Goal: Task Accomplishment & Management: Manage account settings

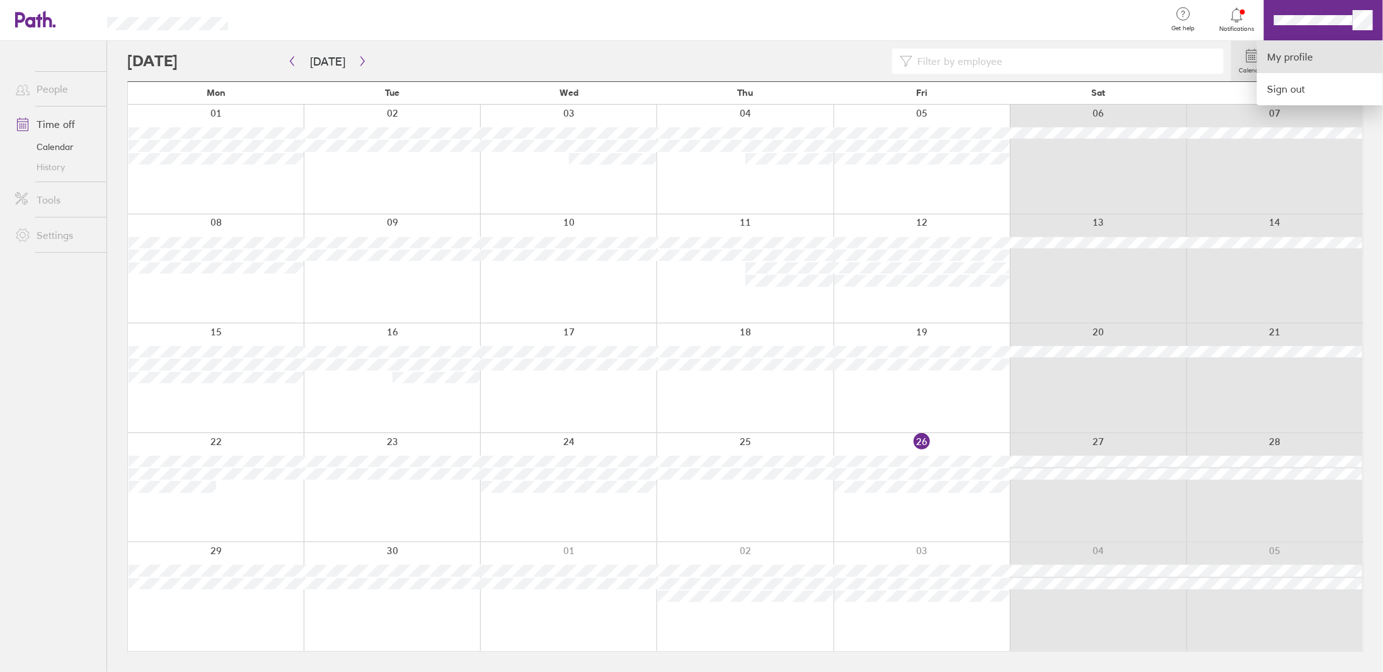
click at [1292, 55] on link "My profile" at bounding box center [1320, 57] width 126 height 32
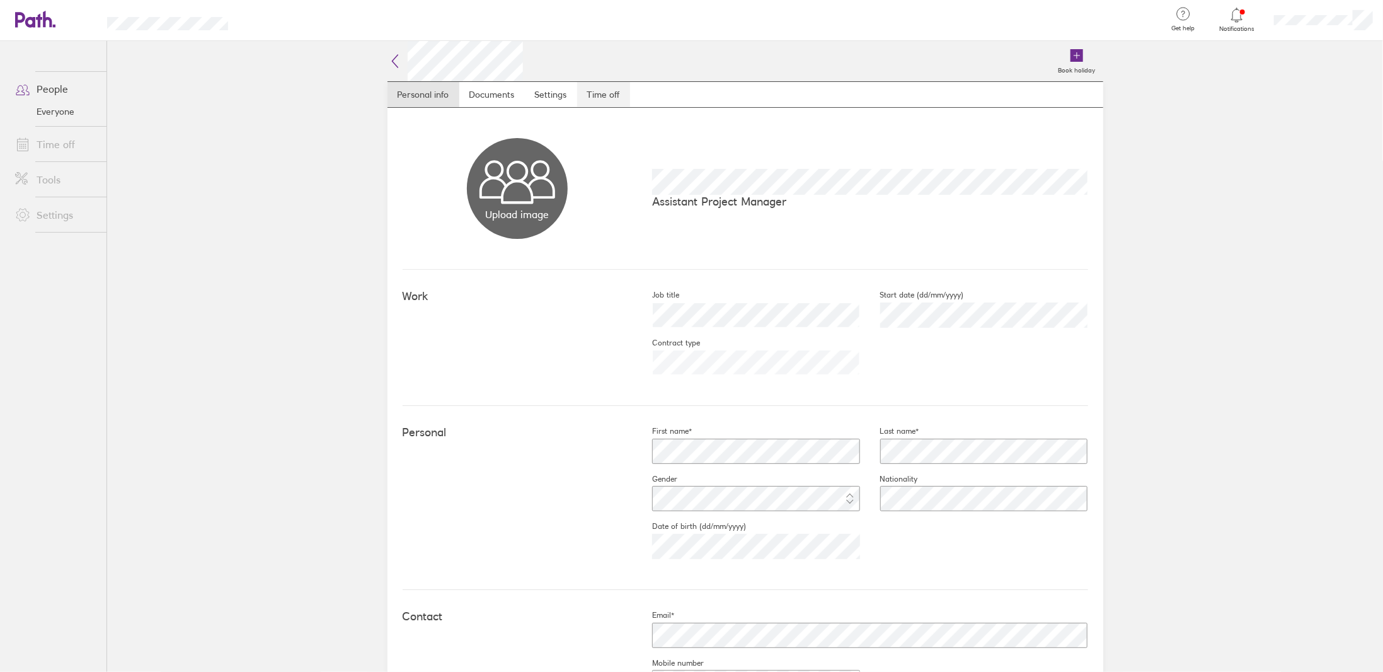
click at [598, 96] on link "Time off" at bounding box center [603, 94] width 53 height 25
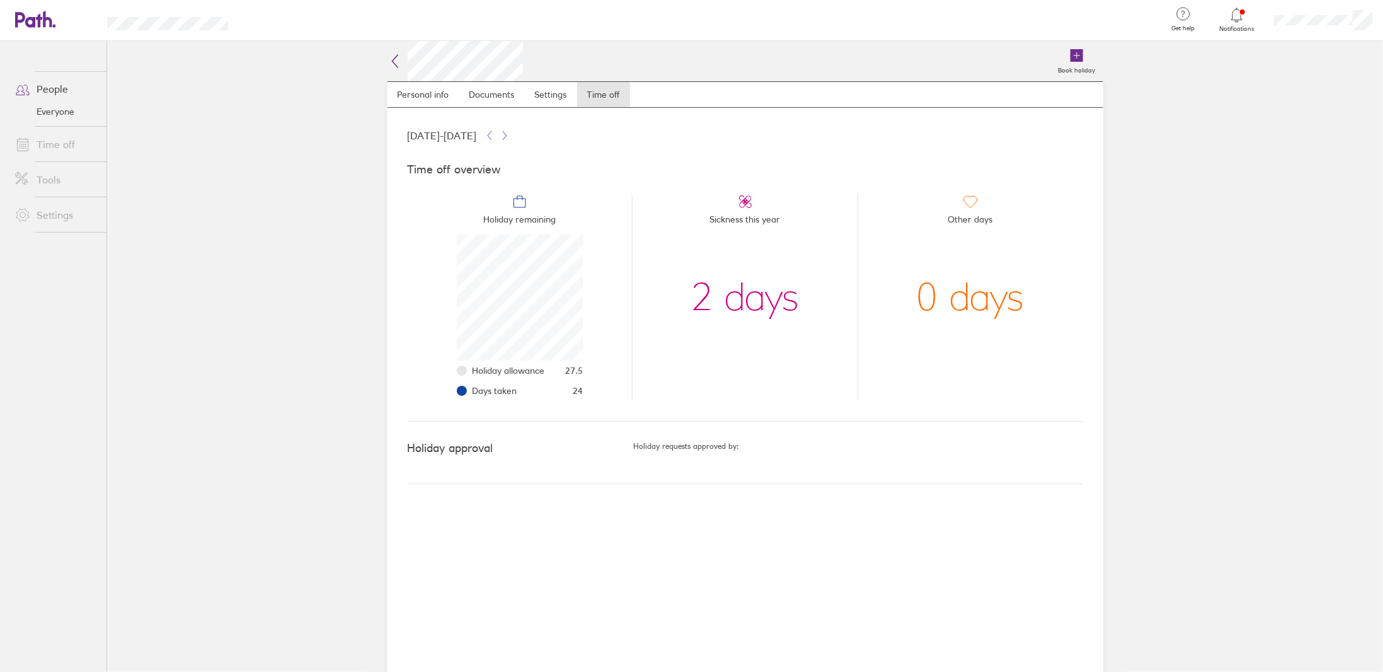
scroll to position [126, 126]
click at [393, 62] on icon at bounding box center [395, 61] width 6 height 13
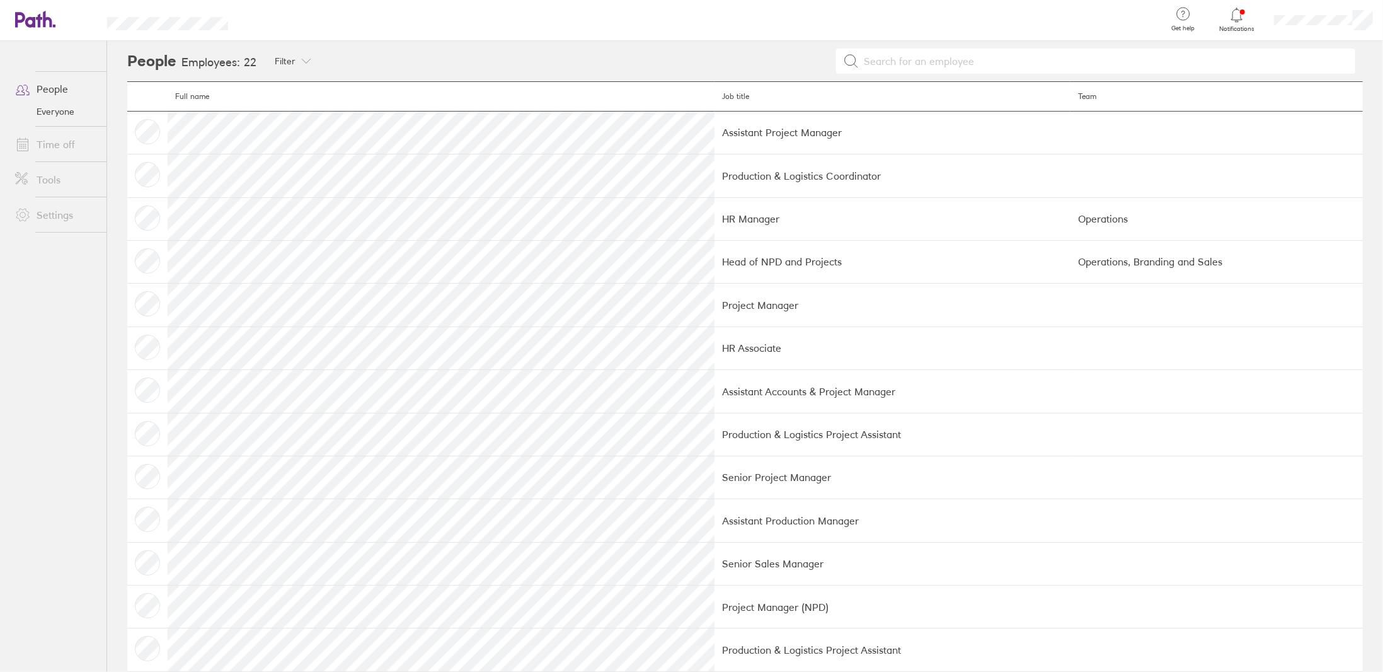
click at [64, 112] on link "Everyone" at bounding box center [55, 111] width 101 height 20
click at [1283, 54] on link "My profile" at bounding box center [1320, 57] width 126 height 32
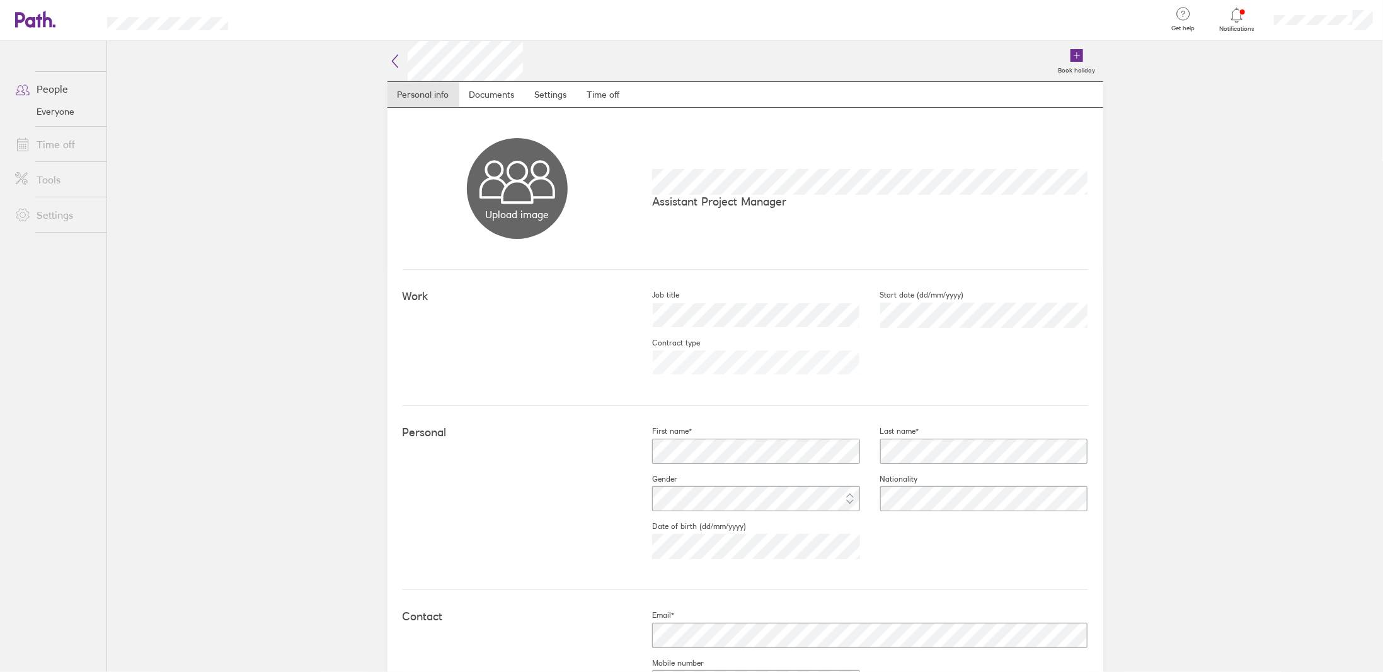
click at [35, 141] on span at bounding box center [21, 144] width 32 height 15
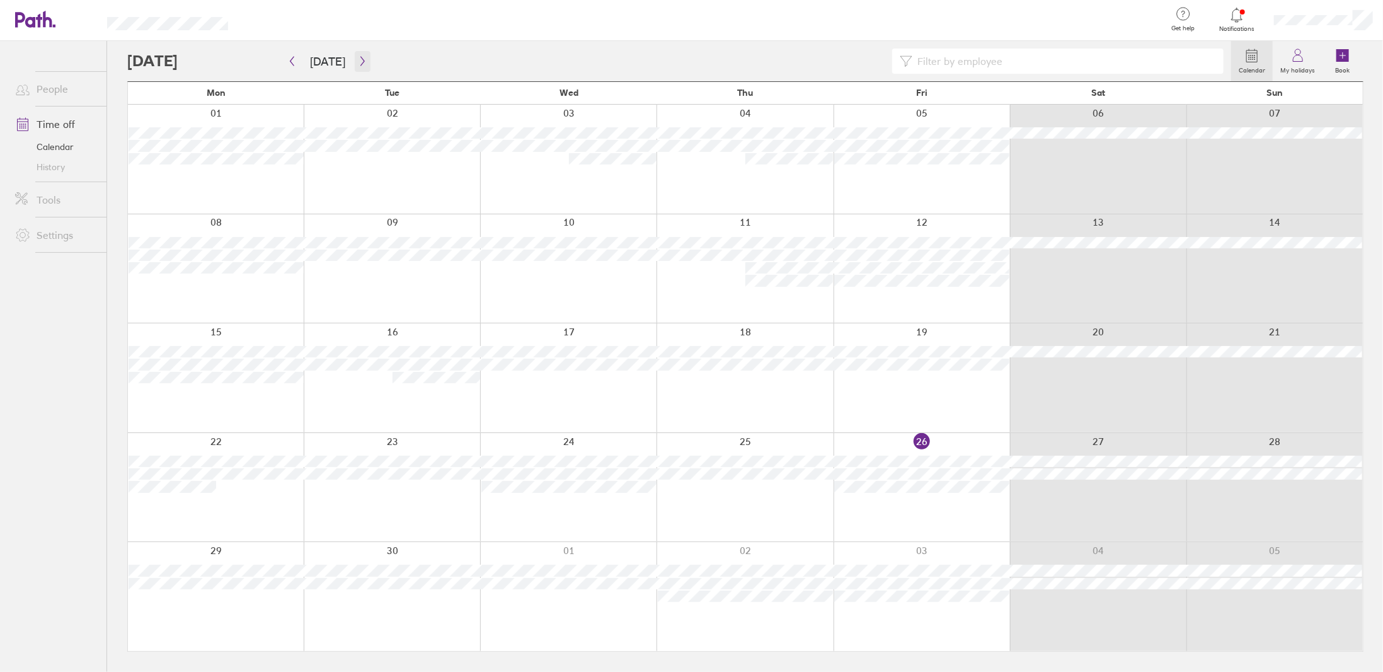
click at [360, 58] on icon "button" at bounding box center [362, 61] width 4 height 9
click at [360, 62] on icon "button" at bounding box center [362, 61] width 9 height 10
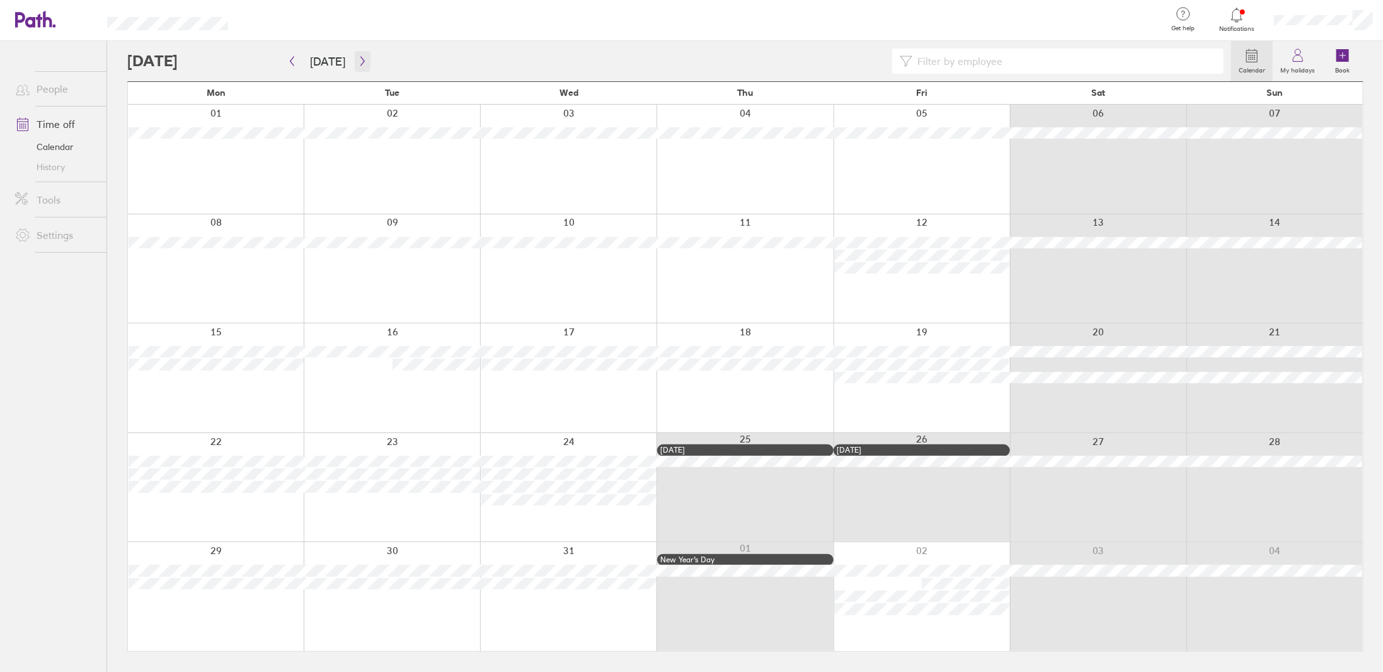
click at [360, 62] on icon "button" at bounding box center [362, 61] width 9 height 10
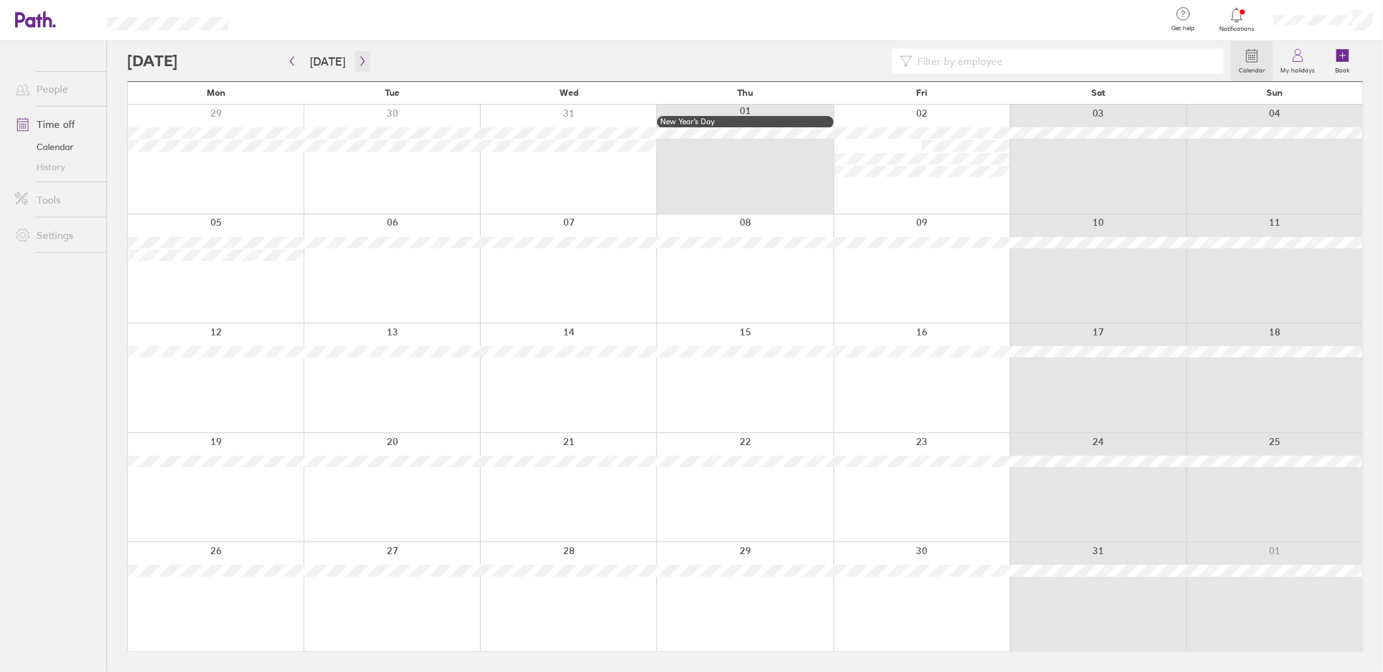
click at [360, 62] on icon "button" at bounding box center [362, 61] width 9 height 10
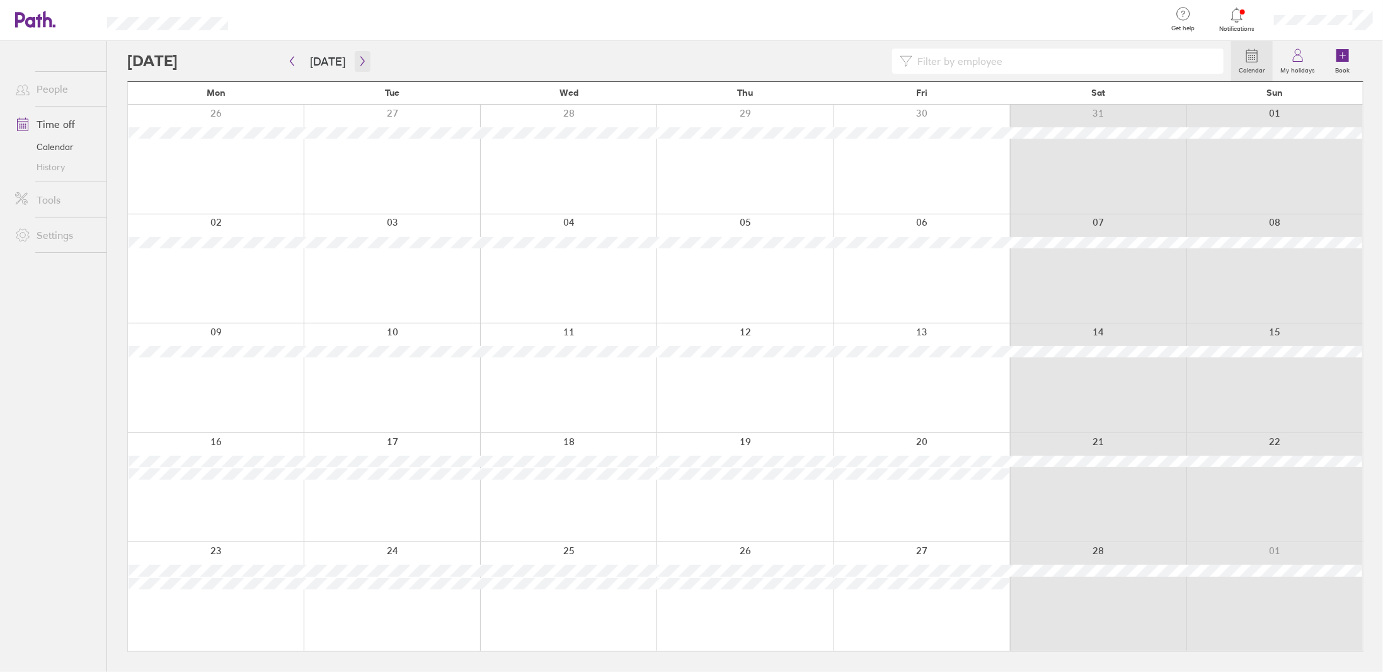
click at [360, 62] on icon "button" at bounding box center [362, 61] width 9 height 10
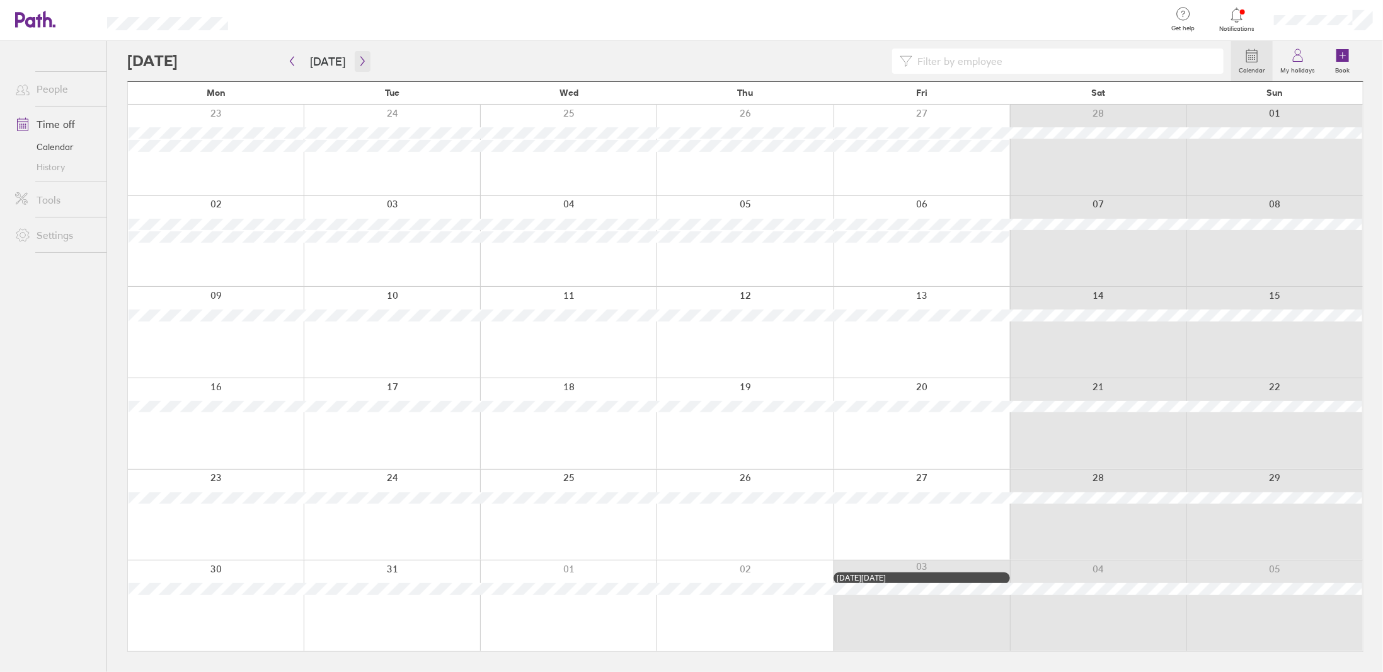
click at [360, 62] on icon "button" at bounding box center [362, 61] width 9 height 10
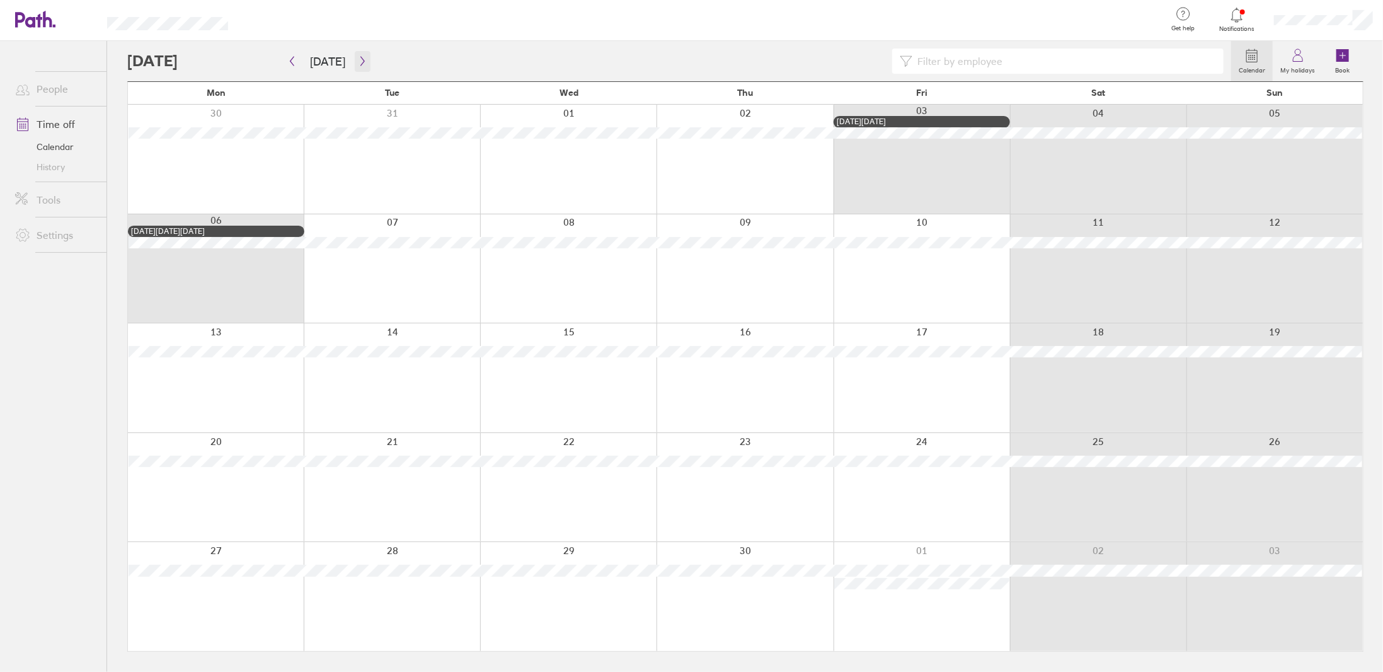
click at [356, 54] on button "button" at bounding box center [363, 61] width 16 height 21
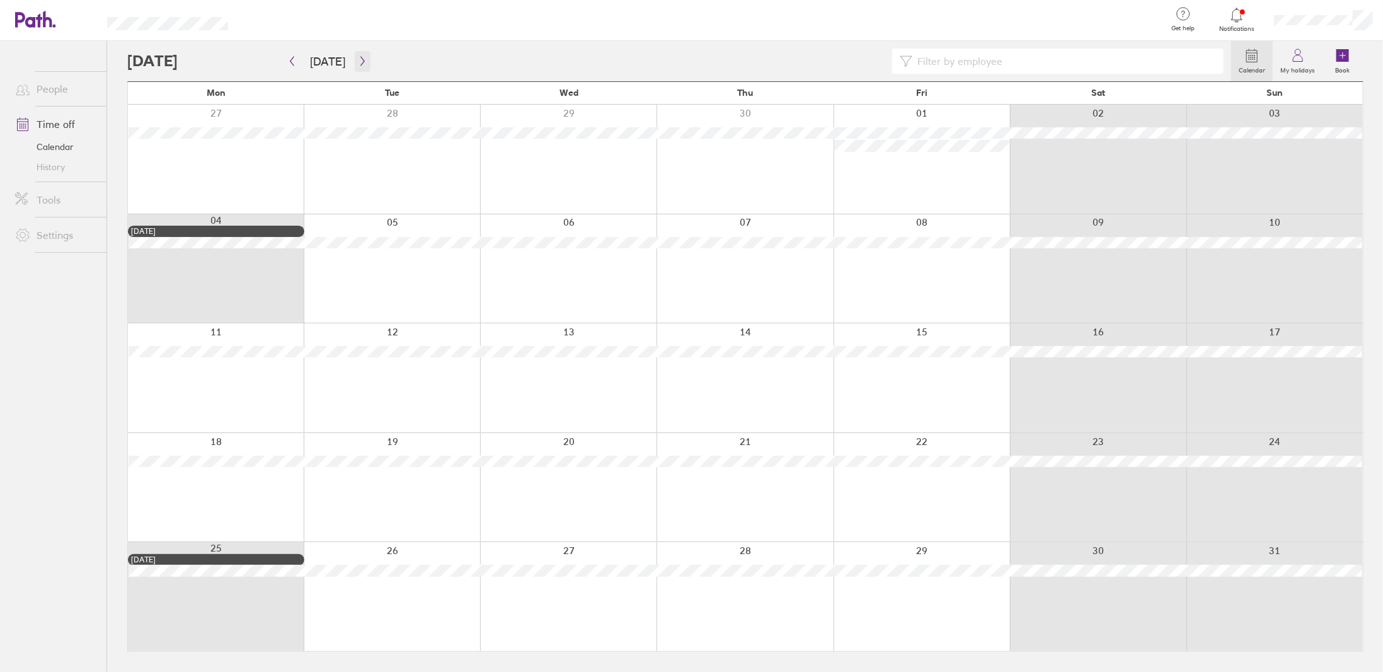
click at [356, 54] on button "button" at bounding box center [363, 61] width 16 height 21
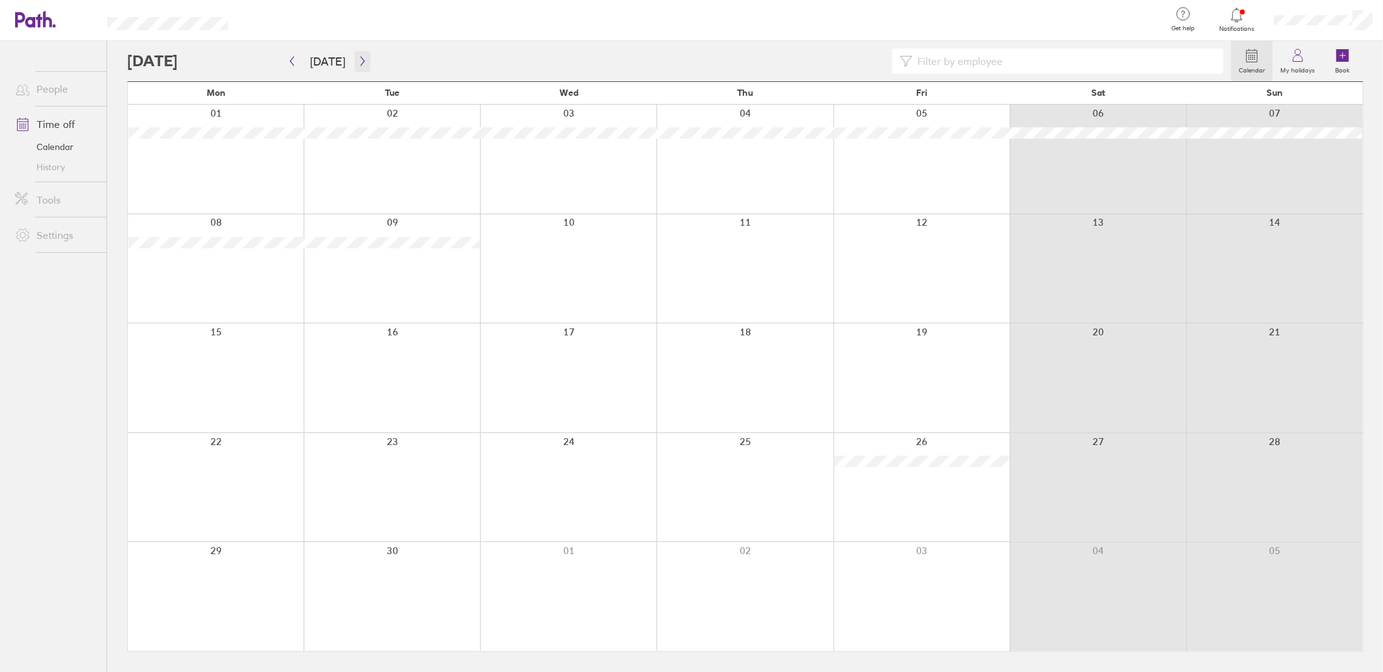
click at [358, 60] on icon "button" at bounding box center [362, 61] width 9 height 10
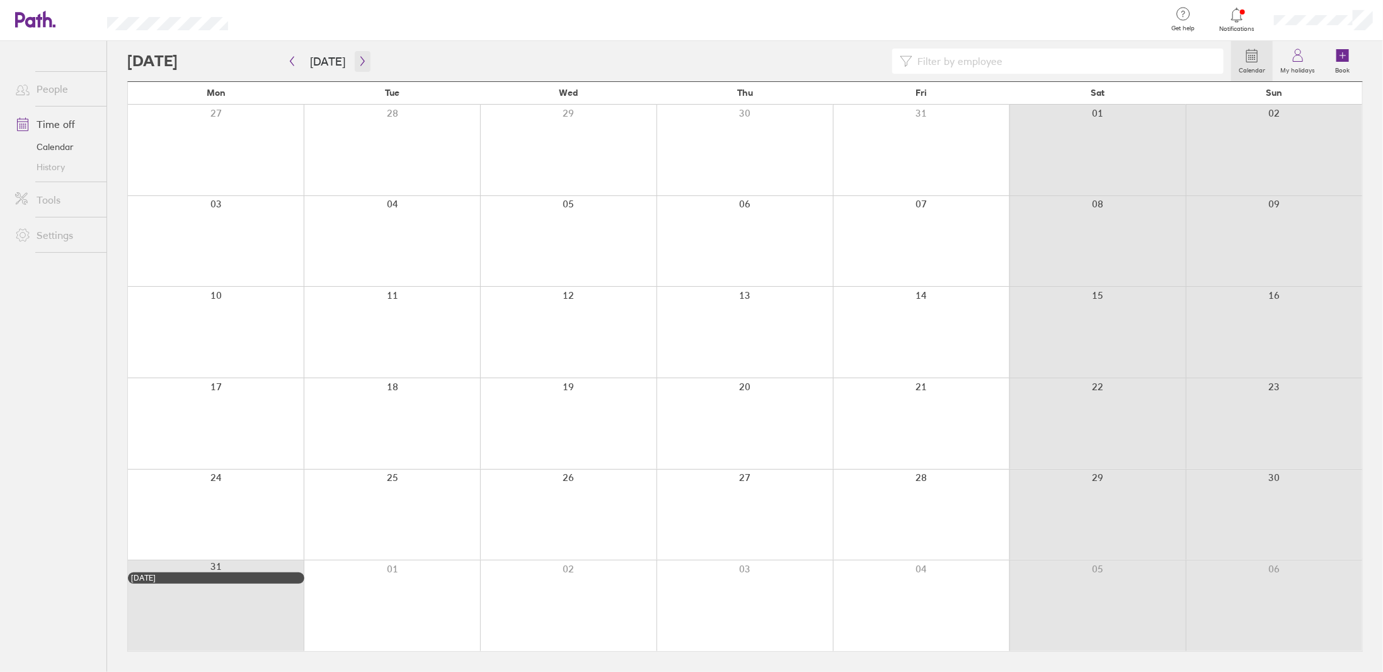
click at [358, 60] on icon "button" at bounding box center [362, 61] width 9 height 10
